Goal: Information Seeking & Learning: Learn about a topic

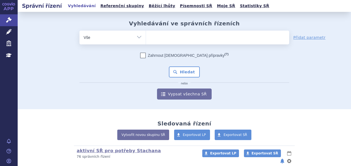
click at [177, 34] on ul at bounding box center [217, 37] width 143 height 12
click at [146, 34] on select at bounding box center [146, 37] width 0 height 14
type input "i"
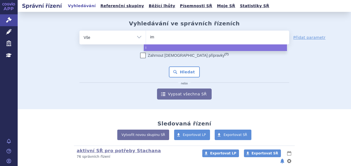
type input "imu"
type input "imul"
type input "imuldo"
type input "imuldosa"
select select "imuldosa"
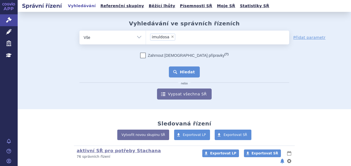
click at [180, 72] on button "Hledat" at bounding box center [184, 71] width 31 height 11
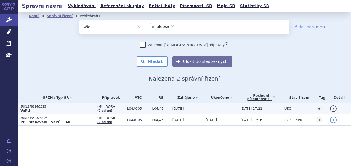
click at [76, 106] on p "SUKLS78294/2025" at bounding box center [57, 107] width 74 height 4
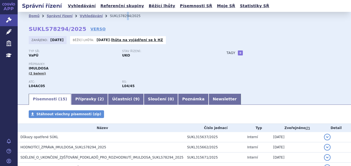
click at [114, 14] on li "SUKLS78294/2025" at bounding box center [129, 16] width 38 height 8
drag, startPoint x: 114, startPoint y: 14, endPoint x: 138, endPoint y: 17, distance: 24.9
click at [142, 17] on ul "Domů Správní řízení Vyhledávání SUKLS78294/2025" at bounding box center [184, 16] width 311 height 8
drag, startPoint x: 132, startPoint y: 17, endPoint x: 100, endPoint y: 17, distance: 32.3
click at [100, 17] on ul "Domů Správní řízení Vyhledávání SUKLS78294/2025" at bounding box center [184, 16] width 311 height 8
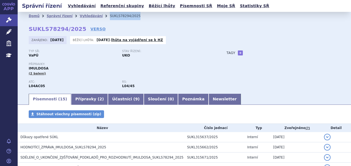
copy li "SUKLS78294/2025"
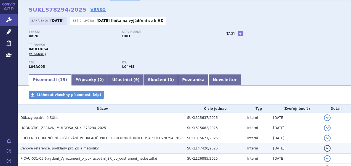
scroll to position [28, 0]
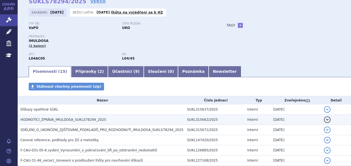
click at [84, 118] on span "HODNOTÍCÍ_ZPRÁVA_IMULDOSA_SUKLS78294_2025" at bounding box center [63, 120] width 86 height 4
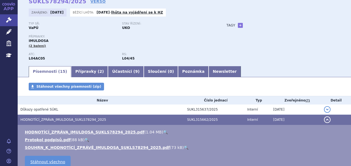
click at [163, 132] on link "🔍" at bounding box center [165, 132] width 5 height 4
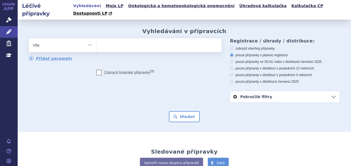
click at [120, 38] on ul at bounding box center [157, 44] width 123 height 12
click at [96, 38] on select at bounding box center [96, 45] width 0 height 14
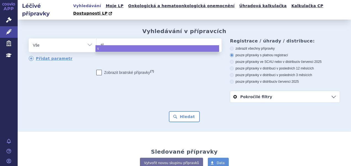
type input "ste"
type input "stea"
type input "ste"
type input "stel"
type input "stela"
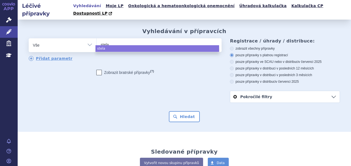
type input "stelar"
type input "[MEDICAL_DATA]"
select select "stelara"
click at [174, 111] on button "Hledat" at bounding box center [184, 116] width 31 height 11
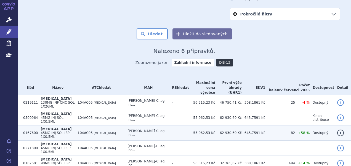
scroll to position [89, 0]
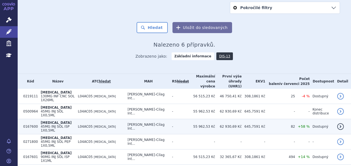
click at [158, 119] on td "Janssen-Cilag Int..." at bounding box center [147, 126] width 44 height 15
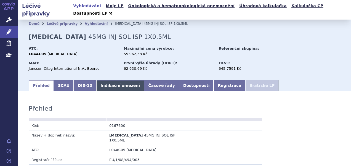
drag, startPoint x: 0, startPoint y: 0, endPoint x: 108, endPoint y: 76, distance: 132.2
click at [108, 80] on link "Indikační omezení" at bounding box center [120, 85] width 48 height 11
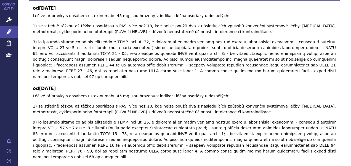
scroll to position [165, 0]
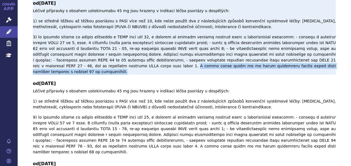
drag, startPoint x: 308, startPoint y: 50, endPoint x: 308, endPoint y: 55, distance: 5.0
click at [308, 55] on p "Léčivé přípravky s obsahem ustekinumabu 45 mg jsou hrazeny v indikaci léčba pso…" at bounding box center [184, 41] width 303 height 67
copy p "V rámci jedné dávky je ve všech indikacích hrazena pouze jedna injekční lahvičk…"
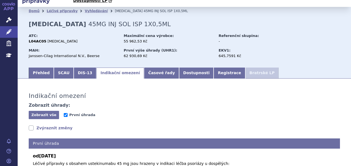
scroll to position [0, 0]
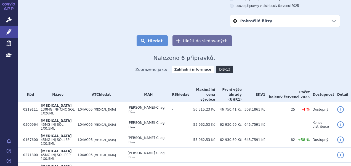
scroll to position [89, 0]
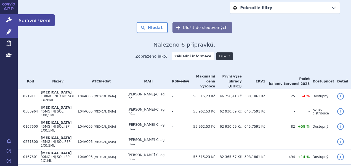
click at [11, 19] on link "Správní řízení" at bounding box center [9, 20] width 18 height 12
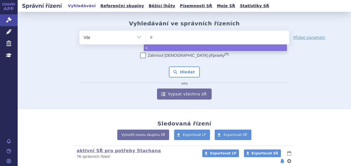
type input "us"
type input "uste"
type input "ustek"
type input "ustekin"
type input "ustekinu"
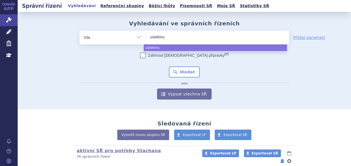
type input "ustekinum"
type input "ustekinuma"
type input "[MEDICAL_DATA]"
select select "[MEDICAL_DATA]"
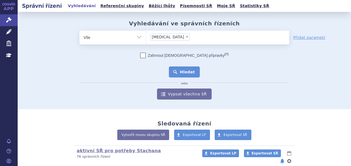
click at [178, 76] on button "Hledat" at bounding box center [184, 71] width 31 height 11
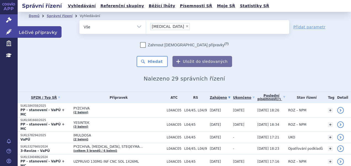
click at [14, 32] on link "Léčivé přípravky" at bounding box center [9, 32] width 18 height 12
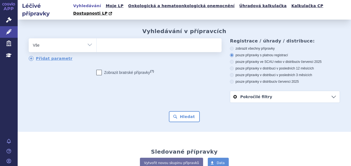
click at [153, 38] on ul at bounding box center [157, 44] width 123 height 12
click at [96, 38] on select at bounding box center [96, 45] width 0 height 14
type input "us"
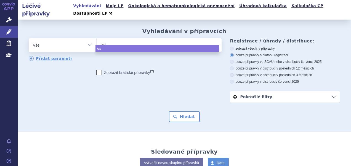
type input "uste"
type input "ustek"
type input "usteki"
type input "ustekin"
type input "ustekinu"
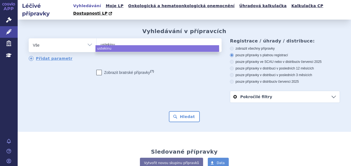
type input "ustekinum"
type input "ustekinuma"
type input "[MEDICAL_DATA]"
select select "[MEDICAL_DATA]"
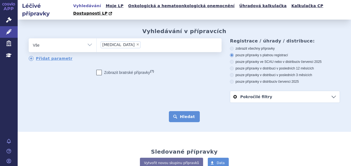
click at [178, 111] on button "Hledat" at bounding box center [184, 116] width 31 height 11
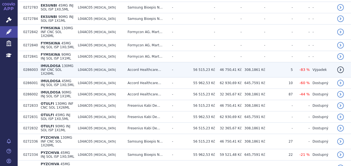
scroll to position [248, 0]
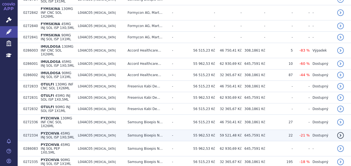
click at [70, 131] on span "45MG INJ SOL ISP 1X0,5ML" at bounding box center [58, 135] width 34 height 8
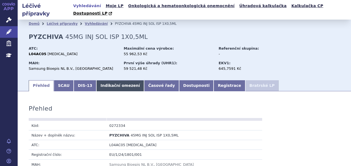
click at [119, 80] on link "Indikační omezení" at bounding box center [120, 85] width 48 height 11
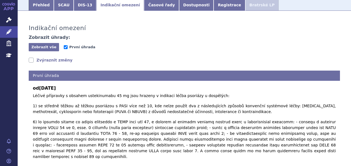
scroll to position [116, 0]
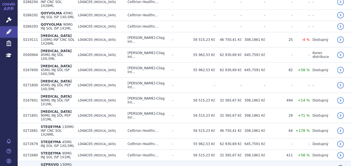
scroll to position [441, 0]
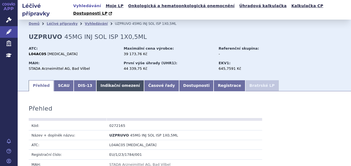
click at [104, 80] on link "Indikační omezení" at bounding box center [120, 85] width 48 height 11
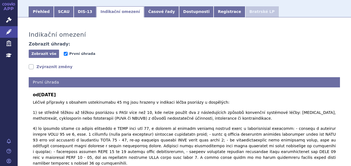
scroll to position [83, 0]
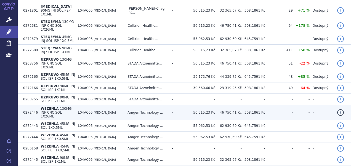
scroll to position [510, 0]
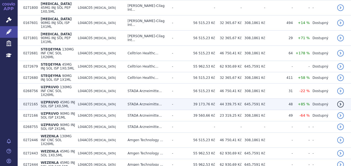
click at [75, 99] on td "UZPRUVO 45MG INJ SOL ISP 1X0,5ML" at bounding box center [56, 104] width 37 height 11
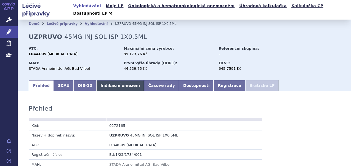
click at [96, 80] on link "Indikační omezení" at bounding box center [120, 85] width 48 height 11
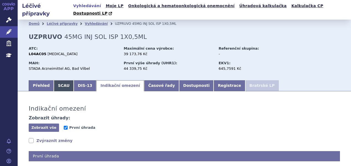
click at [58, 81] on link "SCAU" at bounding box center [64, 85] width 20 height 11
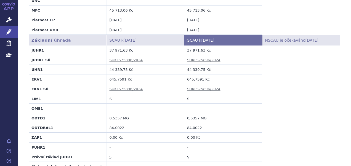
scroll to position [165, 0]
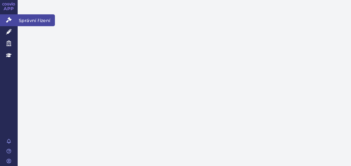
drag, startPoint x: 0, startPoint y: 0, endPoint x: 4, endPoint y: 18, distance: 18.5
click at [4, 18] on link "Správní řízení" at bounding box center [9, 20] width 18 height 12
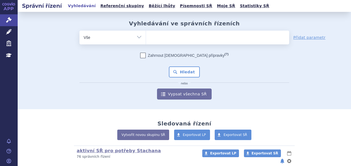
click at [150, 38] on ul at bounding box center [217, 37] width 143 height 12
click at [146, 38] on select at bounding box center [146, 37] width 0 height 14
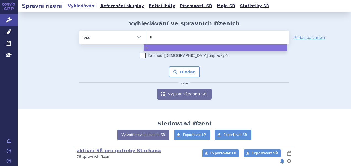
type input "uz"
type input "uzr"
type input "uz"
type input "uzp"
type input "uzpru"
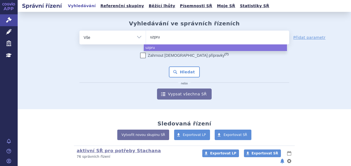
type input "uzpruv"
type input "uzpruvo"
select select "uzpruvo"
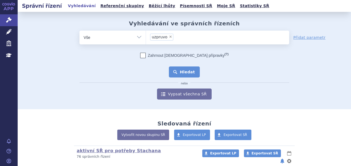
click at [184, 69] on button "Hledat" at bounding box center [184, 71] width 31 height 11
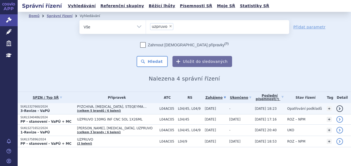
click at [130, 110] on td "PYZCHIVA, [MEDICAL_DATA], STEQEYMA… (celkem 5 brandů / 6 balení)" at bounding box center [115, 108] width 82 height 11
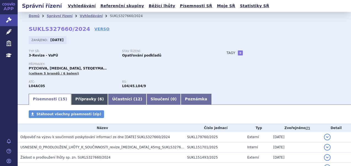
click at [84, 99] on link "Přípravky ( 6 )" at bounding box center [89, 99] width 37 height 11
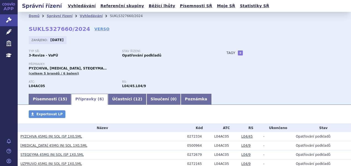
scroll to position [53, 0]
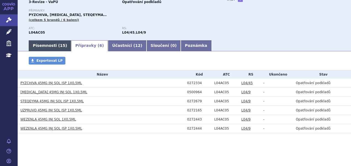
click at [48, 42] on ul "Písemnosti ( 15 ) Přípravky ( 6 ) Účastníci ( 12 ) Sloučení ( 0 ) Poznámka" at bounding box center [184, 46] width 311 height 12
click at [49, 48] on link "Písemnosti ( 15 )" at bounding box center [50, 45] width 42 height 11
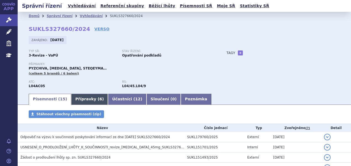
click at [75, 98] on link "Přípravky ( 6 )" at bounding box center [89, 99] width 37 height 11
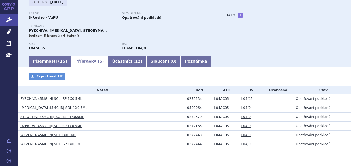
scroll to position [53, 0]
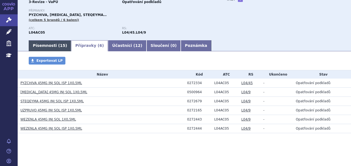
click at [53, 46] on link "Písemnosti ( 15 )" at bounding box center [50, 45] width 42 height 11
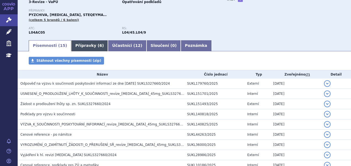
scroll to position [109, 0]
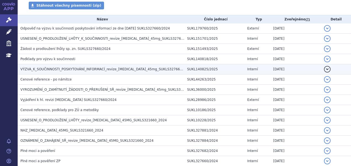
click span "VÝZVA_K_SOUČINNOSTI_POSKYTOVÁNÍ_INFORMACÍ_revize_ustekinumab_45mg_SUKLS327660_2…"
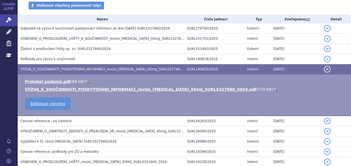
click link "🔍"
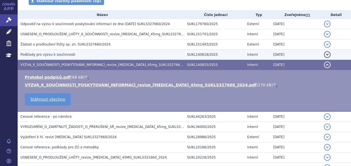
scroll to position [0, 0]
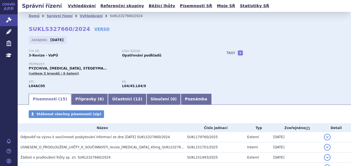
click p "Přípravky:"
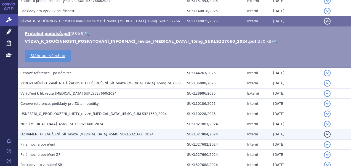
scroll to position [165, 0]
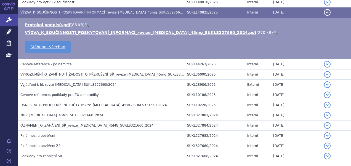
click span "NHZ_ustekinumab_45MG_SUKLS321660_2024"
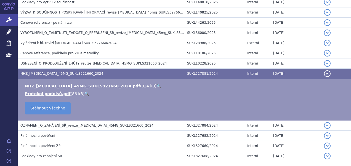
click link "🔍"
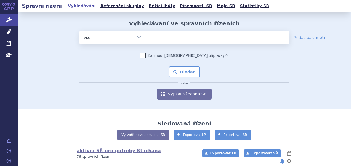
click at [159, 36] on ul at bounding box center [217, 37] width 143 height 12
click at [146, 36] on select at bounding box center [146, 37] width 0 height 14
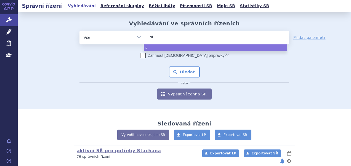
type input "ste"
type input "steq"
type input "steqe"
type input "steqey"
type input "steqeym"
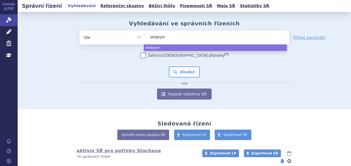
type input "steqeyma"
select select "steqeyma"
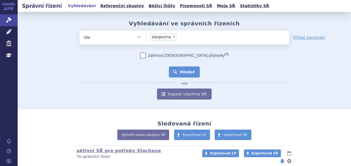
click at [176, 74] on button "Hledat" at bounding box center [184, 71] width 31 height 11
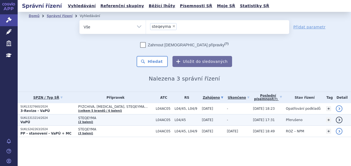
click at [133, 119] on span "STEQEYMA" at bounding box center [115, 118] width 75 height 4
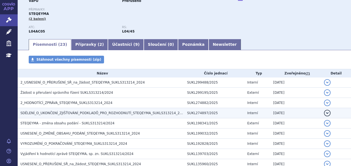
scroll to position [55, 0]
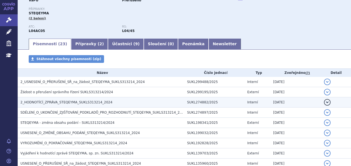
click at [54, 103] on span "2_HODNOTÍCÍ_ZPRÁVA_STEQEYMA_SUKLS313214_2024" at bounding box center [66, 102] width 92 height 4
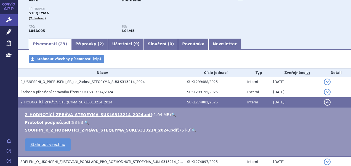
click at [171, 115] on link "🔍" at bounding box center [173, 114] width 5 height 4
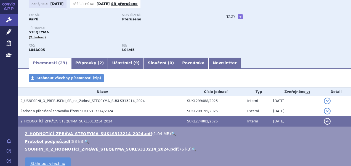
scroll to position [28, 0]
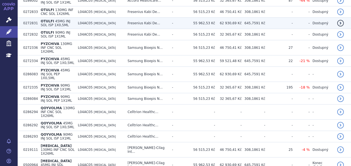
scroll to position [331, 0]
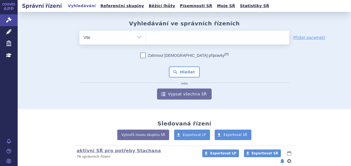
click at [143, 36] on select "Vše Spisová značka Typ SŘ Přípravek/SUKL kód Účastník/Držitel" at bounding box center [112, 37] width 66 height 12
click at [152, 37] on ul at bounding box center [217, 37] width 143 height 12
click at [146, 37] on select at bounding box center [146, 37] width 0 height 14
type input "st"
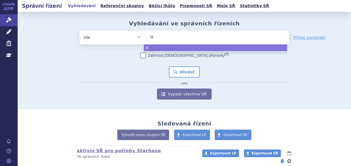
type input "ste"
type input "stela"
type input "stelar"
type input "stelara"
select select "stelara"
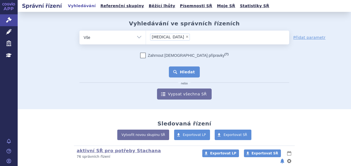
click at [183, 74] on button "Hledat" at bounding box center [184, 71] width 31 height 11
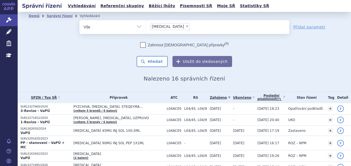
scroll to position [55, 0]
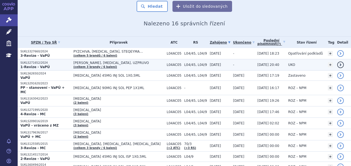
click at [119, 64] on span "PYZCHIVA, STELARA, UZPRUVO" at bounding box center [118, 63] width 90 height 4
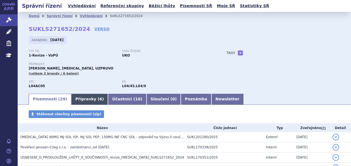
click at [99, 101] on span "6" at bounding box center [100, 99] width 3 height 4
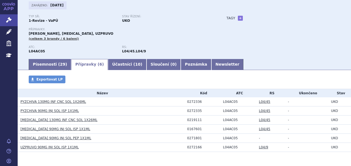
scroll to position [26, 0]
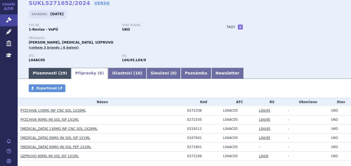
click at [60, 74] on span "29" at bounding box center [62, 73] width 5 height 4
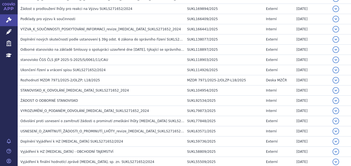
scroll to position [164, 0]
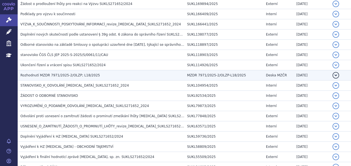
click at [57, 74] on span "Rozhodnutí MZDR 7971/2025-2/OLZP; L18/2025" at bounding box center [59, 75] width 79 height 4
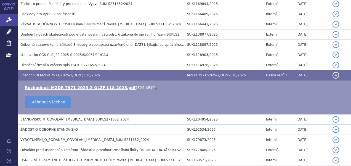
click at [152, 87] on link "🔍" at bounding box center [154, 87] width 5 height 4
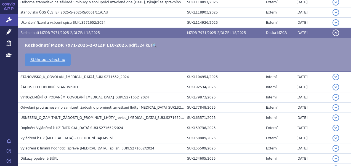
scroll to position [219, 0]
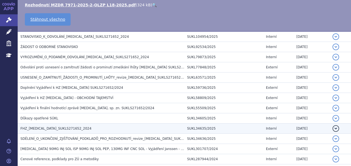
click at [45, 127] on span "FHZ_[MEDICAL_DATA]_SUKLS271652_2024" at bounding box center [55, 129] width 71 height 4
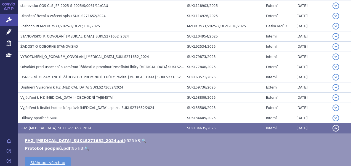
click at [141, 138] on link "🔍" at bounding box center [143, 140] width 5 height 4
